Goal: Task Accomplishment & Management: Manage account settings

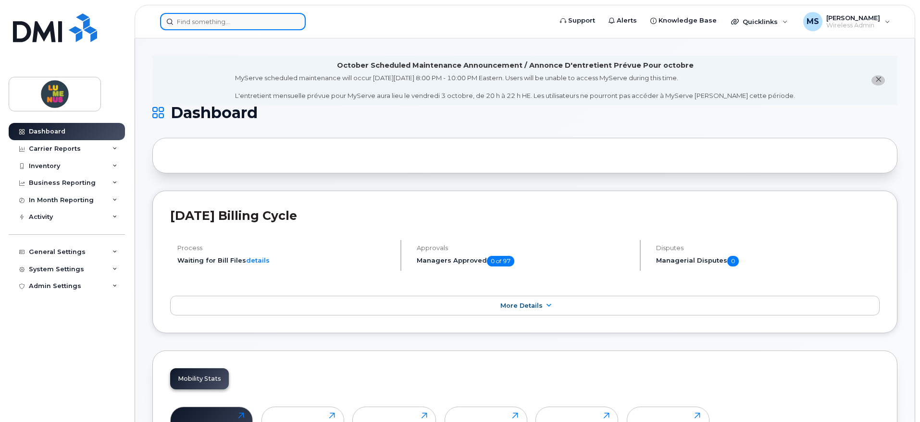
click at [248, 18] on input at bounding box center [233, 21] width 146 height 17
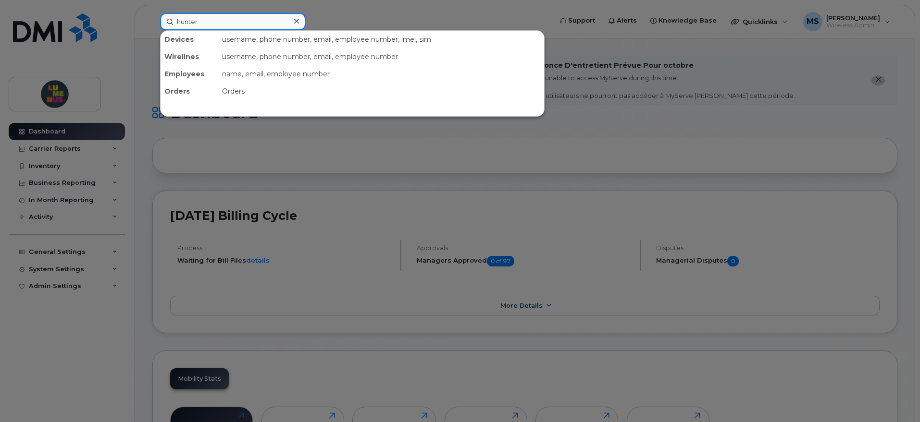
type input "hunter"
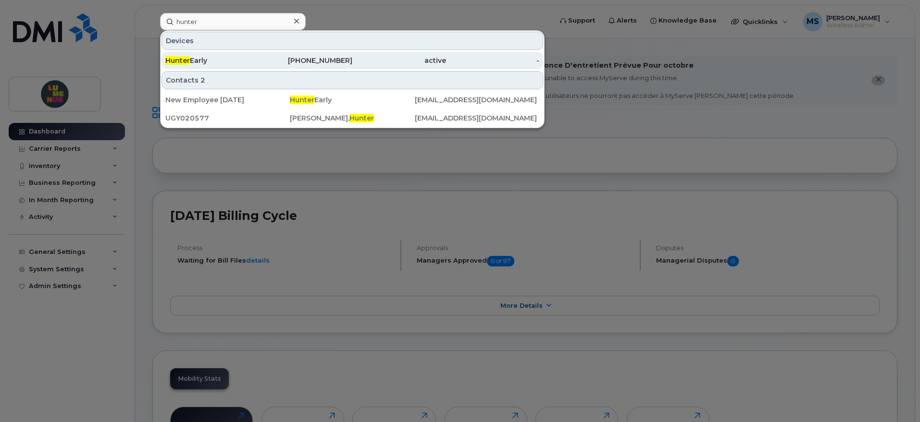
click at [186, 64] on span "Hunter" at bounding box center [177, 60] width 25 height 9
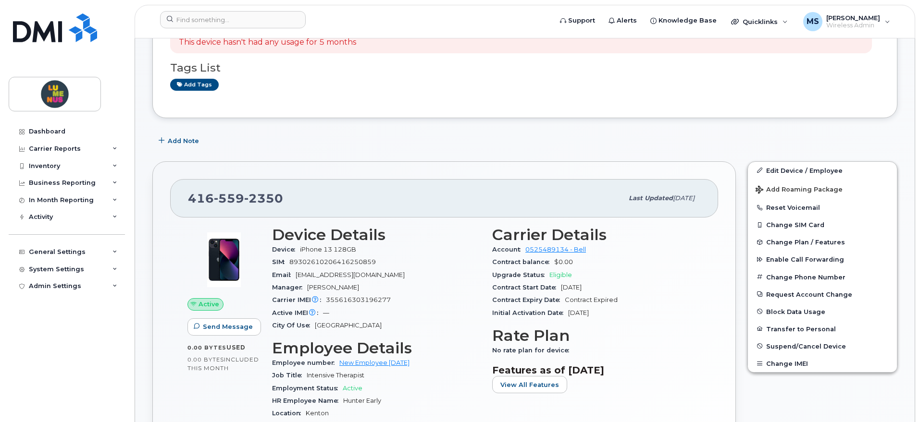
scroll to position [240, 0]
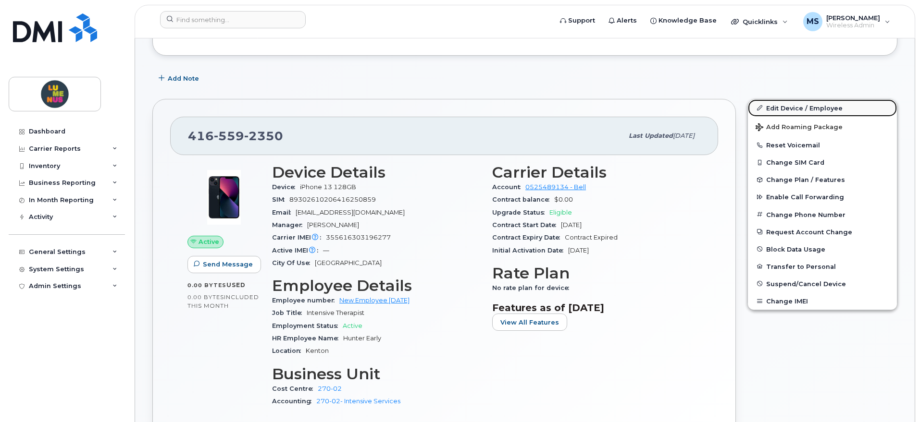
click at [797, 105] on link "Edit Device / Employee" at bounding box center [822, 107] width 149 height 17
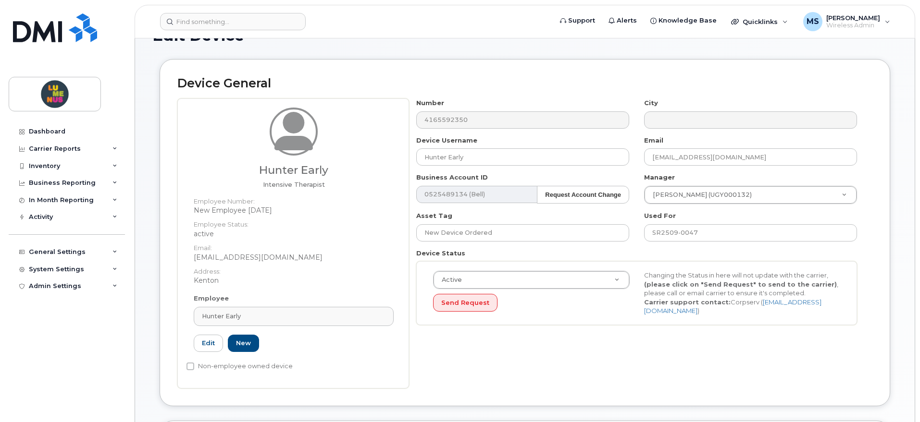
scroll to position [120, 0]
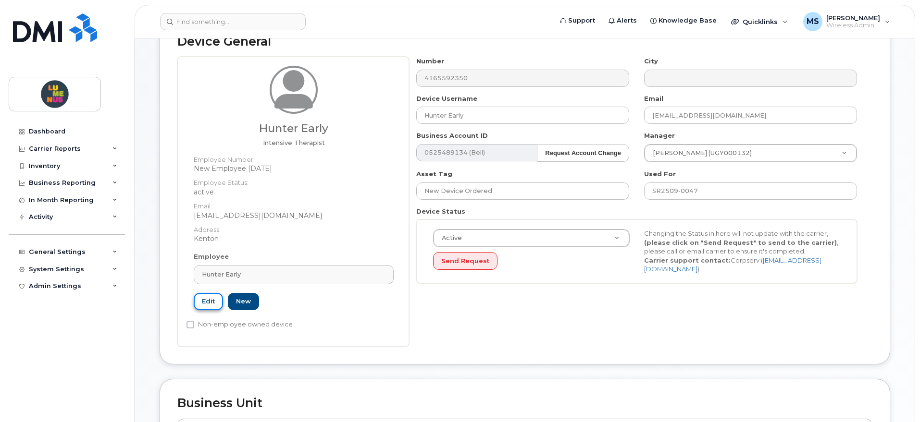
click at [209, 301] on link "Edit" at bounding box center [208, 302] width 29 height 18
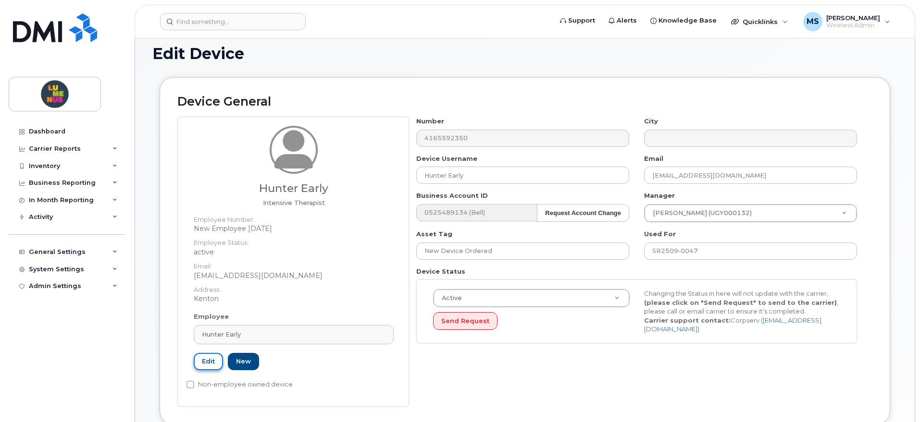
click at [202, 360] on link "Edit" at bounding box center [208, 362] width 29 height 18
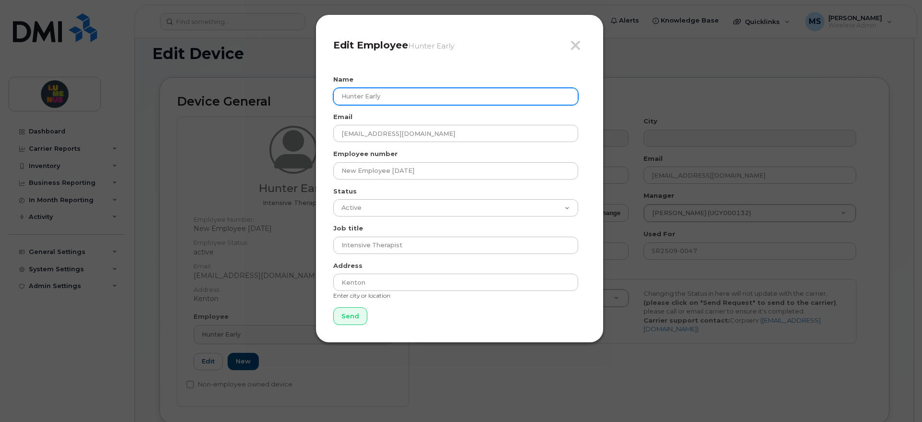
click at [376, 96] on input "Hunter Early" at bounding box center [455, 96] width 245 height 17
click at [376, 97] on input "Hunter Early" at bounding box center [455, 96] width 245 height 17
click at [376, 96] on input "Hunter Early" at bounding box center [455, 96] width 245 height 17
type input "Hunter Earley"
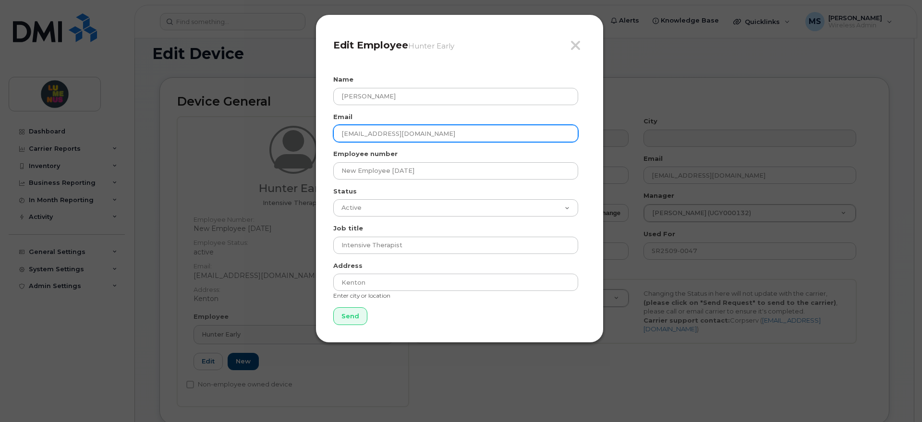
click at [357, 137] on input "[EMAIL_ADDRESS][DOMAIN_NAME]" at bounding box center [455, 133] width 245 height 17
type input "hearley@lumenus.ca"
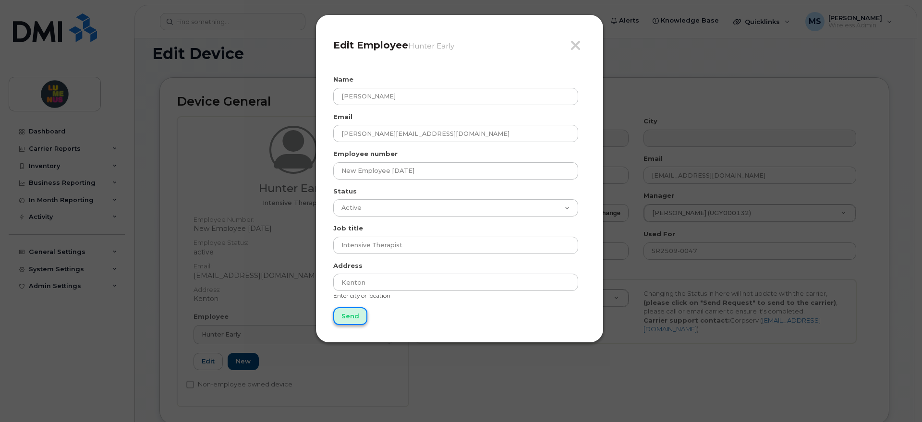
click at [355, 319] on input "Send" at bounding box center [350, 316] width 34 height 18
type input "Send"
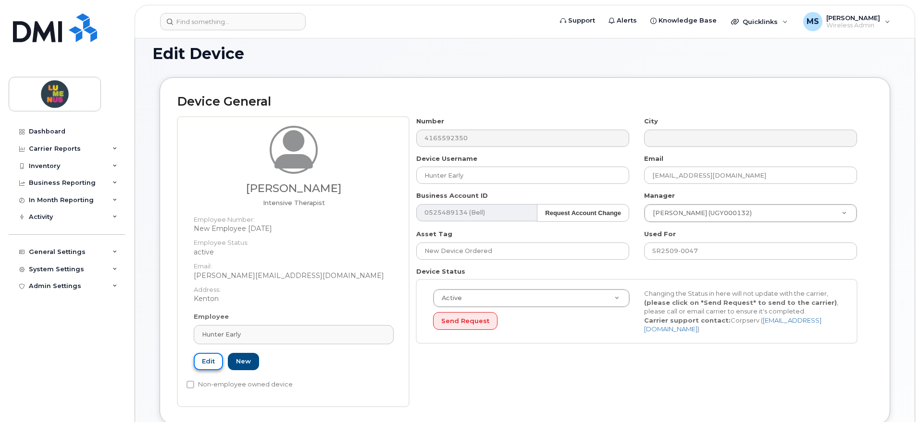
click at [200, 354] on link "Edit" at bounding box center [208, 362] width 29 height 18
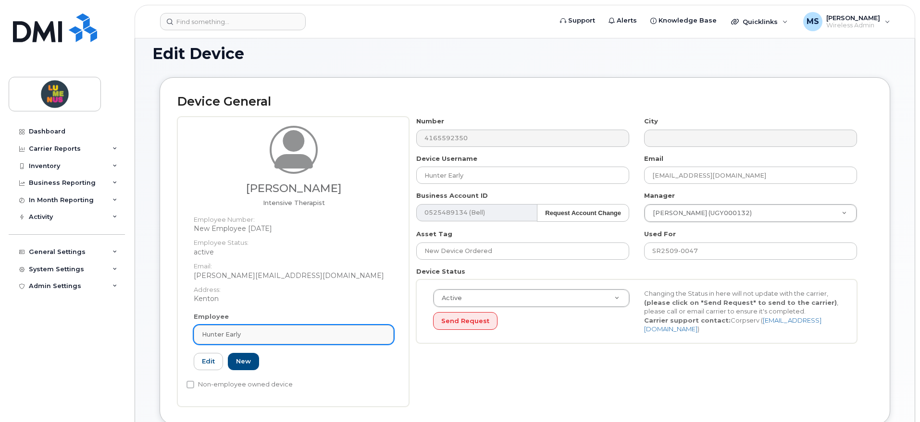
click at [258, 334] on div "Hunter Early" at bounding box center [294, 334] width 184 height 9
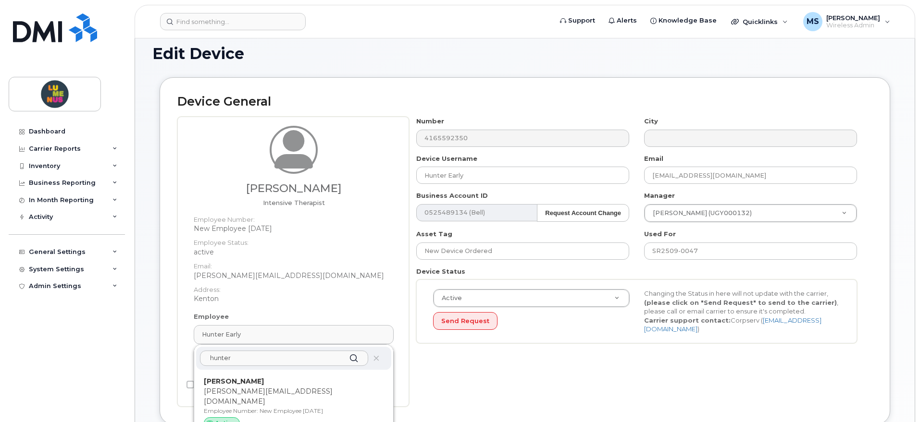
type input "hunter"
click at [262, 384] on p "Hunter Earley" at bounding box center [294, 382] width 180 height 10
type input "Hunter Earley"
type input "hearley@lumenus.ca"
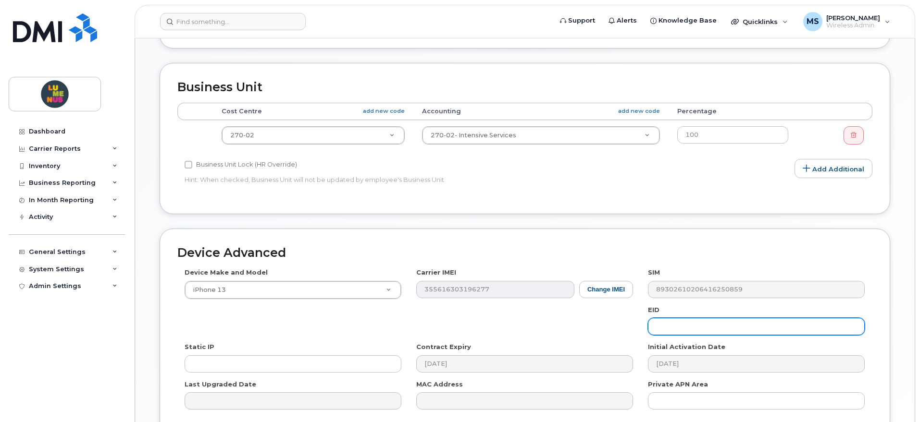
scroll to position [480, 0]
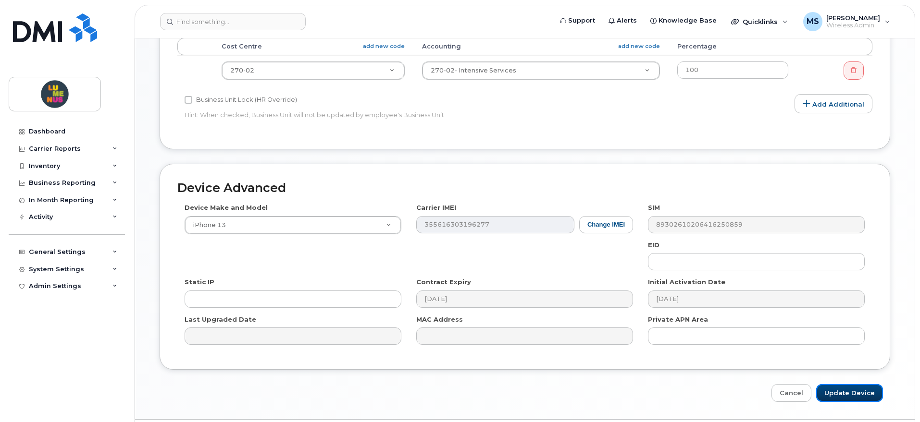
drag, startPoint x: 839, startPoint y: 395, endPoint x: 843, endPoint y: 373, distance: 22.0
click at [839, 394] on input "Update Device" at bounding box center [849, 393] width 67 height 18
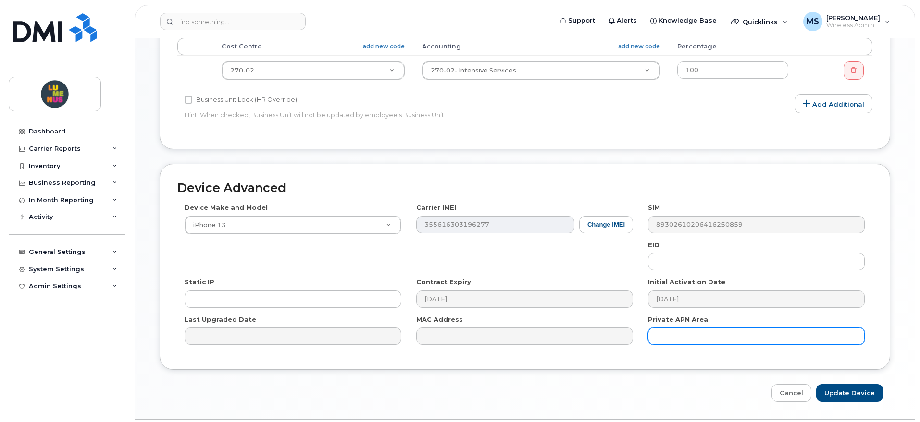
type input "Saving..."
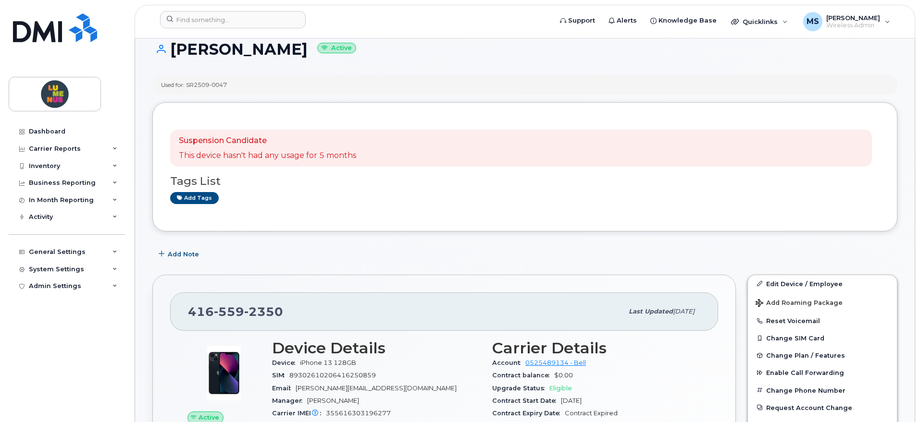
scroll to position [240, 0]
